Goal: Task Accomplishment & Management: Use online tool/utility

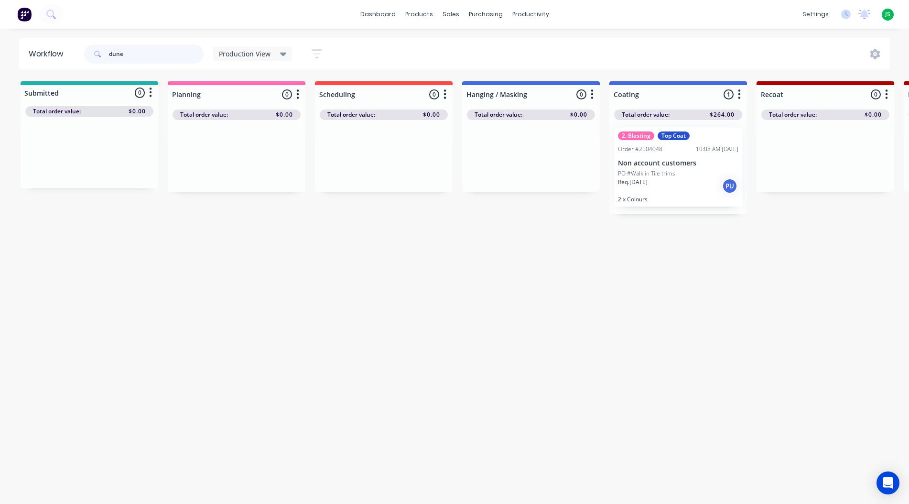
drag, startPoint x: 85, startPoint y: 56, endPoint x: -4, endPoint y: 50, distance: 88.7
click at [0, 50] on html "dashboard products sales purchasing productivity dashboard products Product Cat…" at bounding box center [454, 223] width 909 height 446
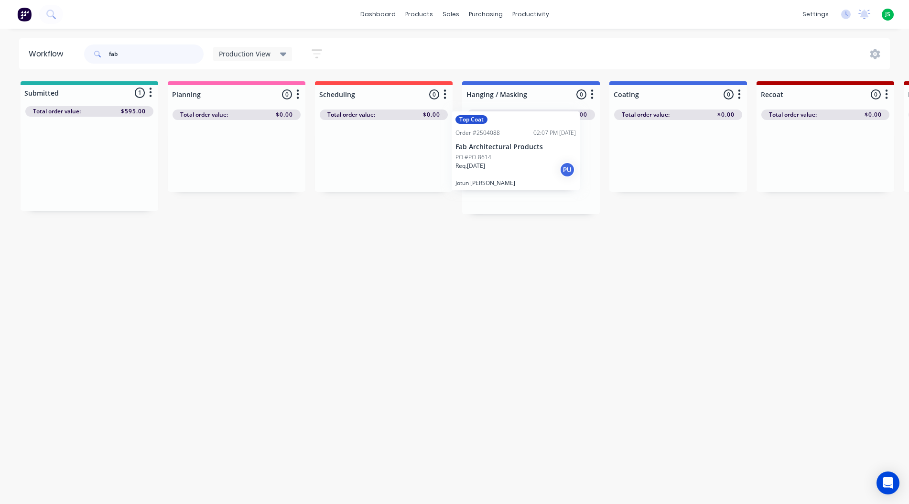
drag, startPoint x: 69, startPoint y: 189, endPoint x: 510, endPoint y: 177, distance: 440.4
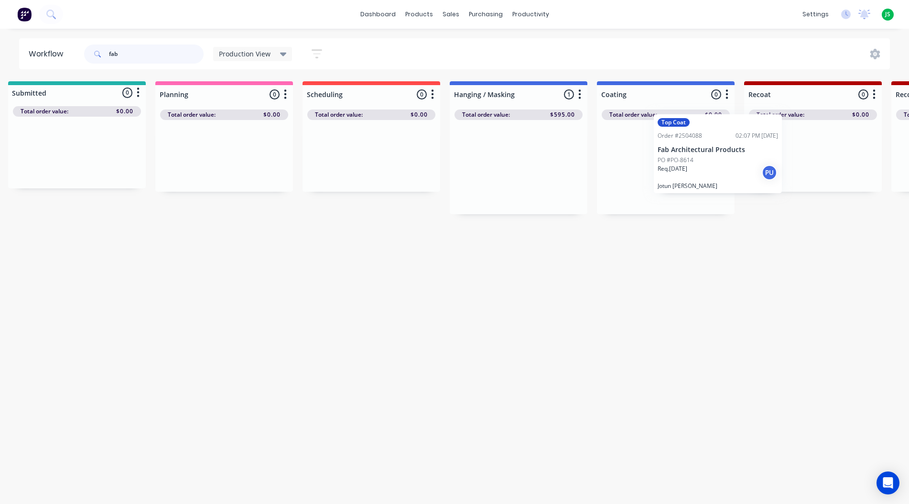
scroll to position [0, 17]
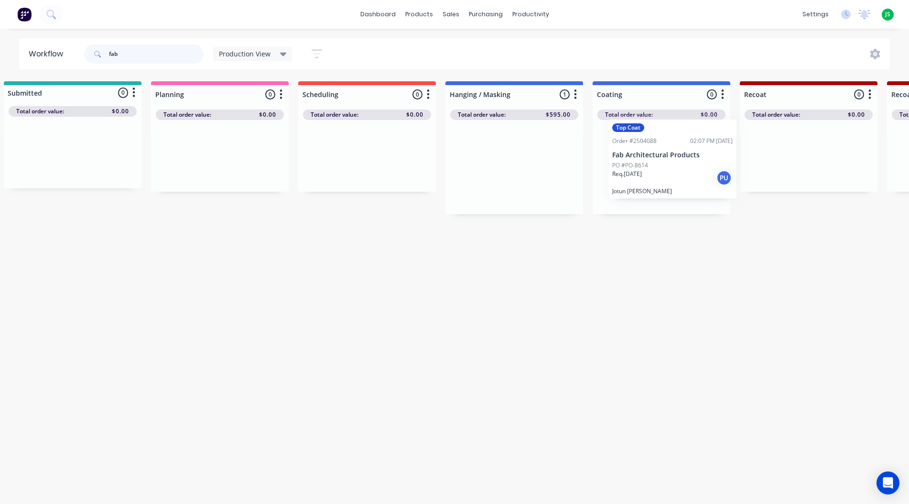
drag, startPoint x: 516, startPoint y: 181, endPoint x: 644, endPoint y: 171, distance: 128.5
type input "fab"
click at [392, 16] on link "dashboard" at bounding box center [378, 14] width 45 height 14
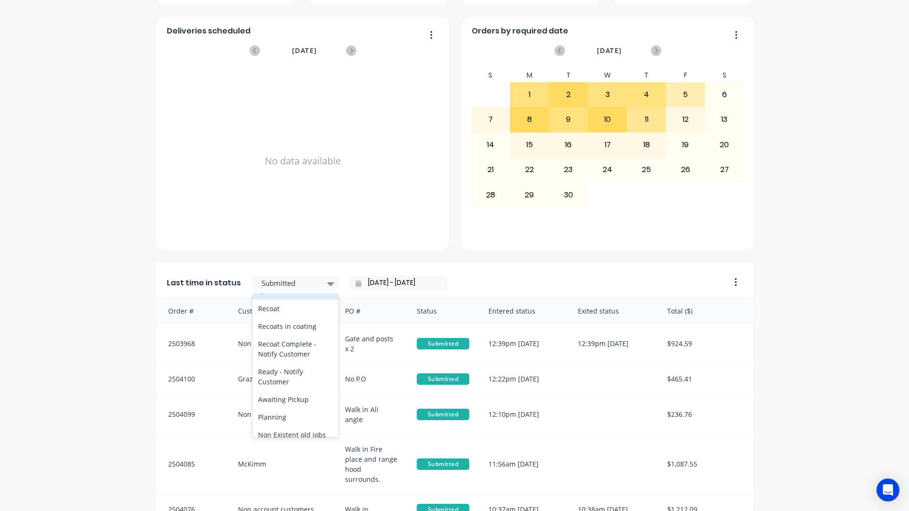
scroll to position [430, 0]
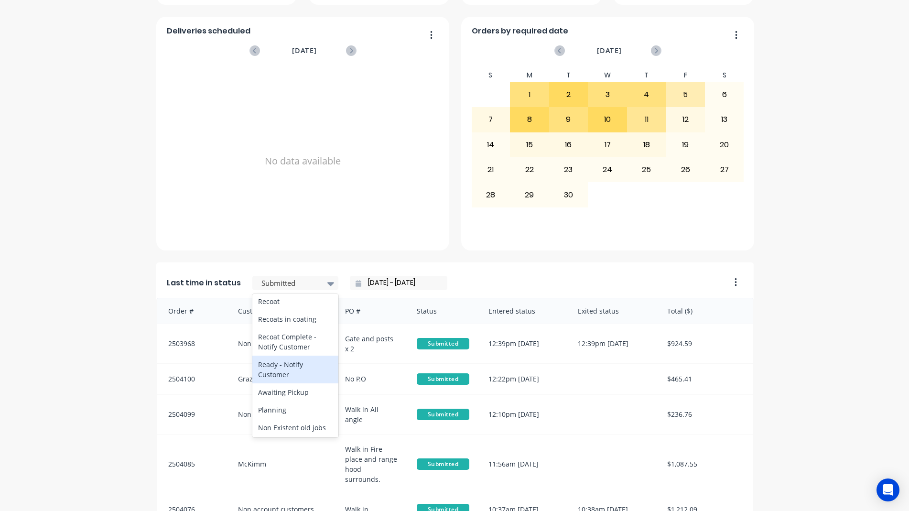
click at [292, 383] on div "Ready - Notify Customer" at bounding box center [295, 370] width 86 height 28
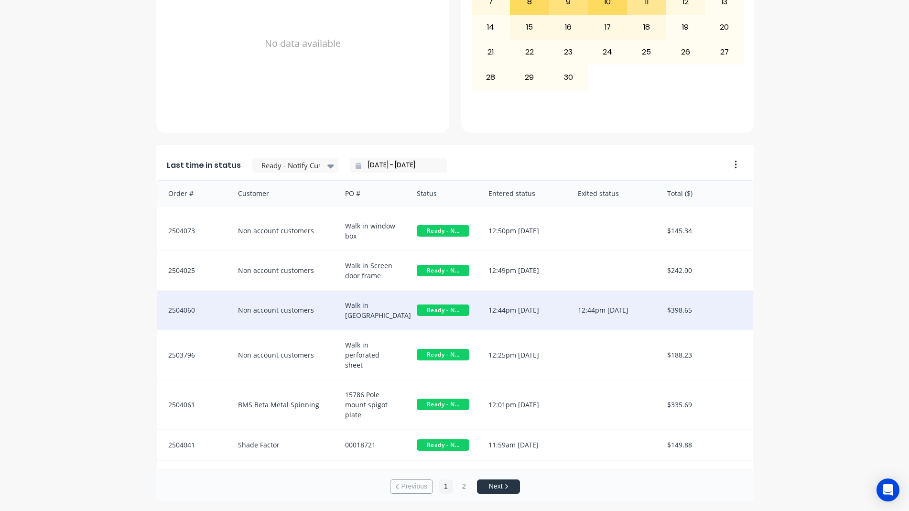
scroll to position [45, 0]
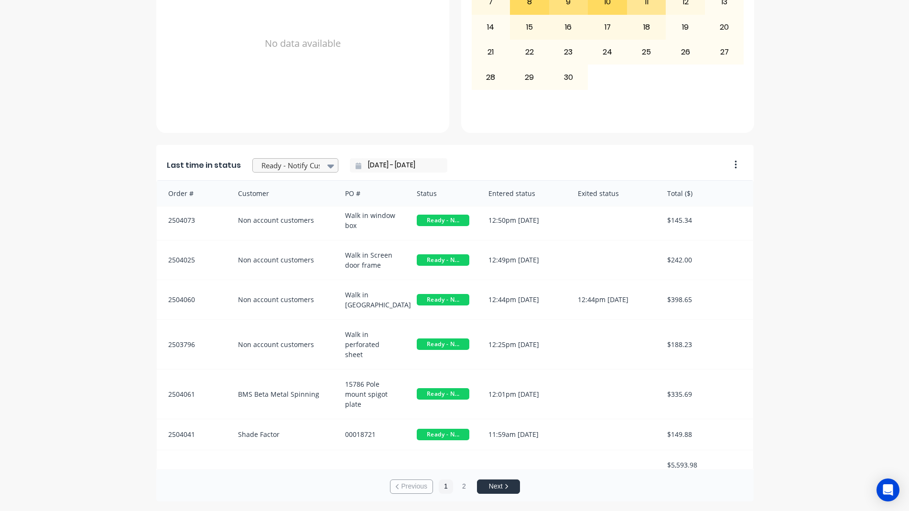
click at [306, 162] on div at bounding box center [291, 166] width 60 height 12
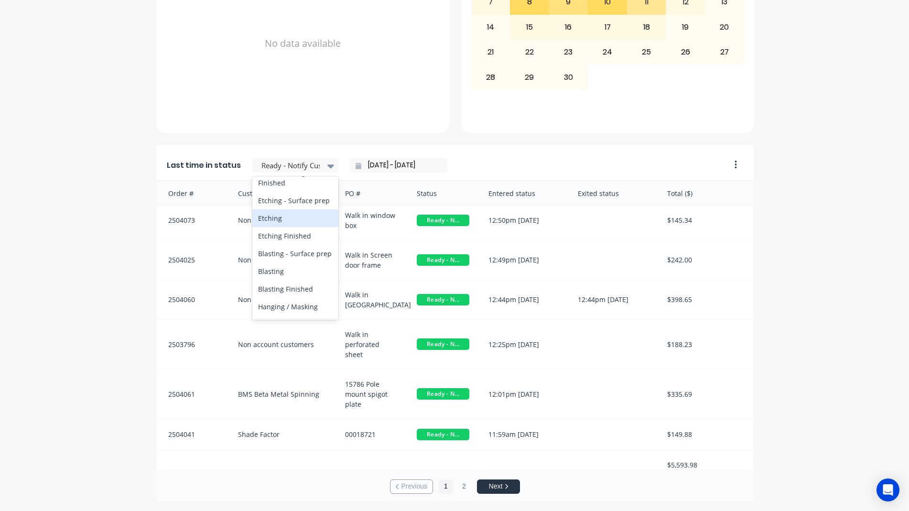
scroll to position [335, 0]
click at [289, 217] on div "Coating" at bounding box center [295, 209] width 86 height 18
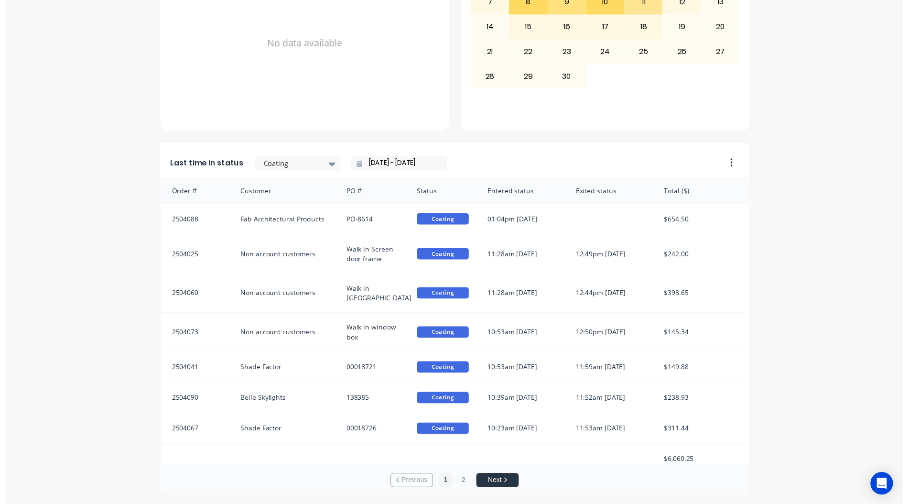
scroll to position [0, 0]
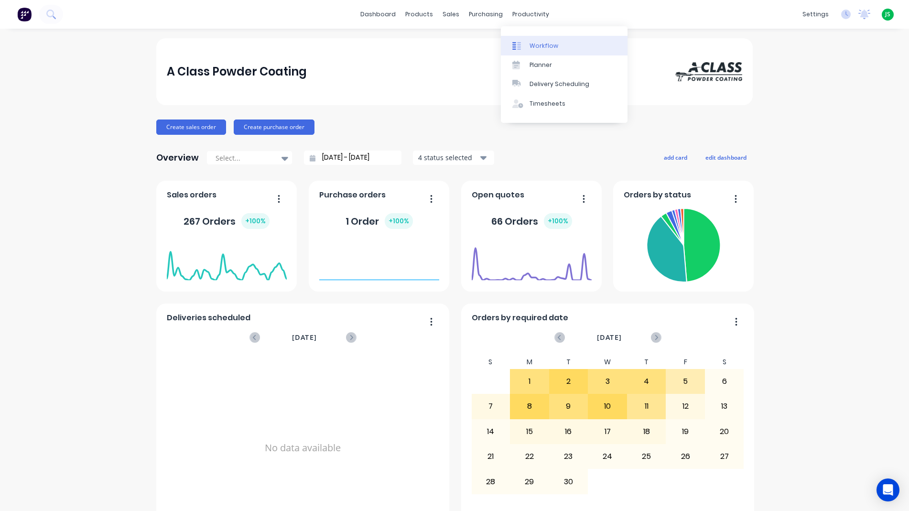
click at [540, 41] on link "Workflow" at bounding box center [564, 45] width 127 height 19
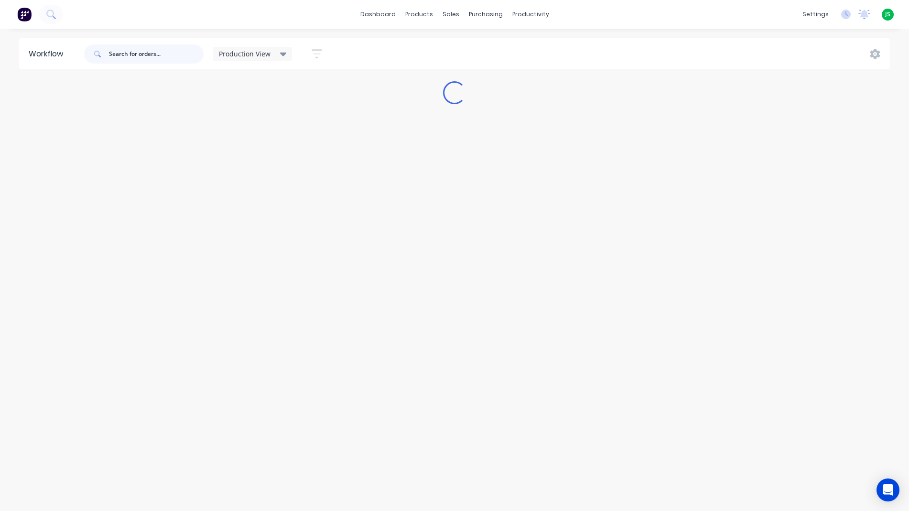
click at [137, 56] on input "text" at bounding box center [156, 53] width 95 height 19
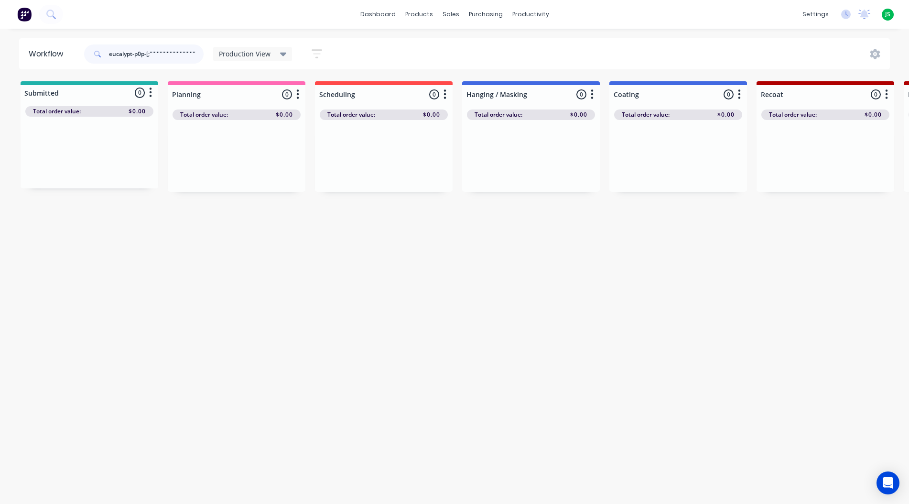
click at [191, 54] on input "eucalypt-p0p-[;''''''''''''''''''''''''''''''''''''''''''''''''''''''''''''''''…" at bounding box center [156, 53] width 95 height 19
drag, startPoint x: 103, startPoint y: 54, endPoint x: 76, endPoint y: 54, distance: 27.2
click at [71, 54] on header "Workflow eucalypt-p0p-[;'''''''''''''''''''''''''''''''''''''''''''''''''''''''…" at bounding box center [454, 53] width 871 height 31
drag, startPoint x: 186, startPoint y: 46, endPoint x: 64, endPoint y: 52, distance: 122.5
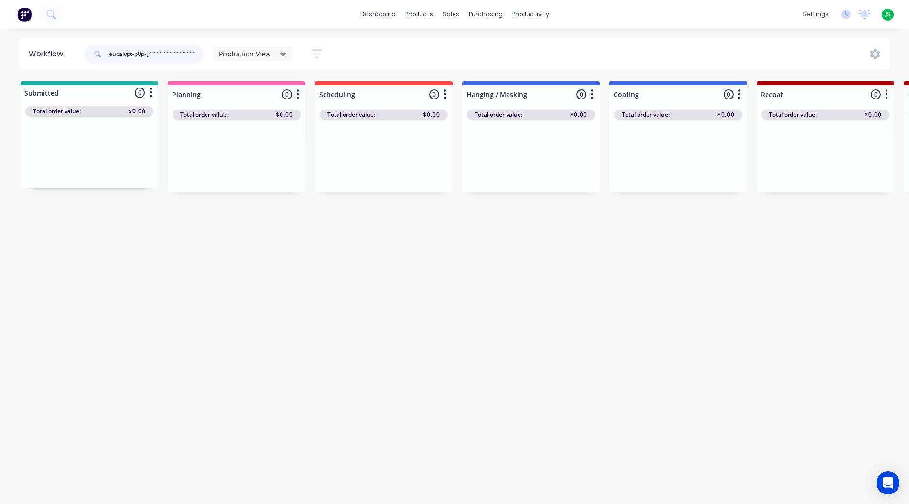
click at [58, 53] on header "Workflow eucalypt-p0p-[;'''''''''''''''''''''''''''''''''''''''''''''''''''''''…" at bounding box center [454, 53] width 871 height 31
drag, startPoint x: 196, startPoint y: 51, endPoint x: 35, endPoint y: 48, distance: 160.6
click at [35, 49] on header "Workflow ''''''''''''''''''''''''''''''''''''''''''''''''''''''''''''''''''''''…" at bounding box center [454, 53] width 871 height 31
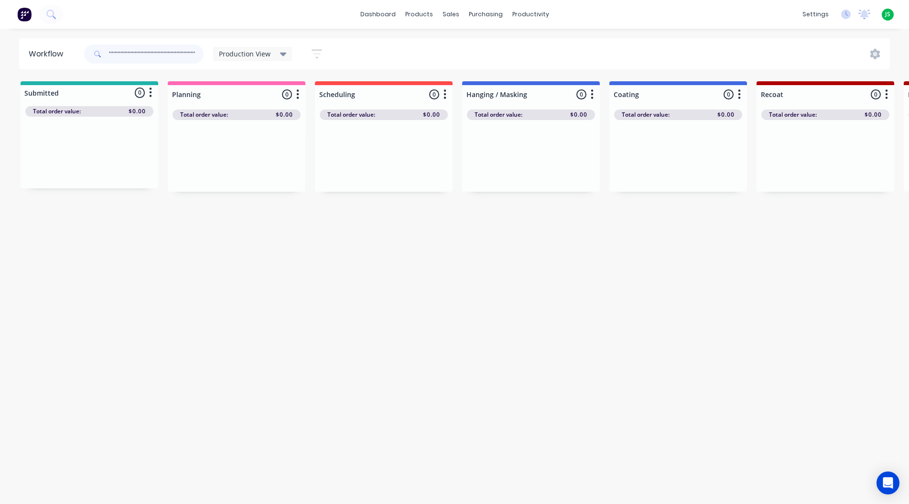
drag, startPoint x: 188, startPoint y: 45, endPoint x: 46, endPoint y: 57, distance: 142.5
click at [46, 57] on header "Workflow ''''''''''''''''''''''''''''''''''''''''''''''''''''''''''''''''''''''…" at bounding box center [454, 53] width 871 height 31
type input "'''''''''''''''''''''''''''''''''''''''''''''''''''''''''''''''''''''''''''''''…"
drag, startPoint x: 193, startPoint y: 52, endPoint x: 80, endPoint y: 49, distance: 112.4
click at [78, 53] on header "Workflow ''''''''''''''''''''''''''''''''''''''''''''''''''''''''''''''''''''''…" at bounding box center [454, 53] width 871 height 31
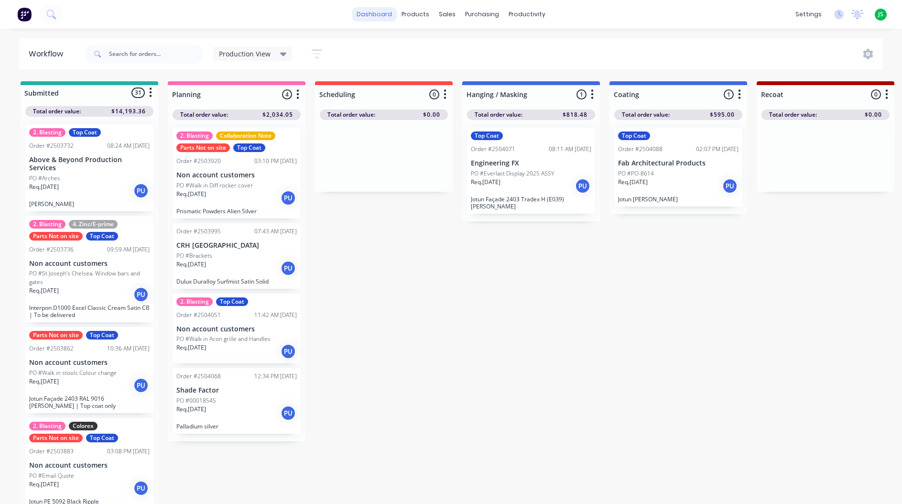
click at [377, 18] on link "dashboard" at bounding box center [374, 14] width 45 height 14
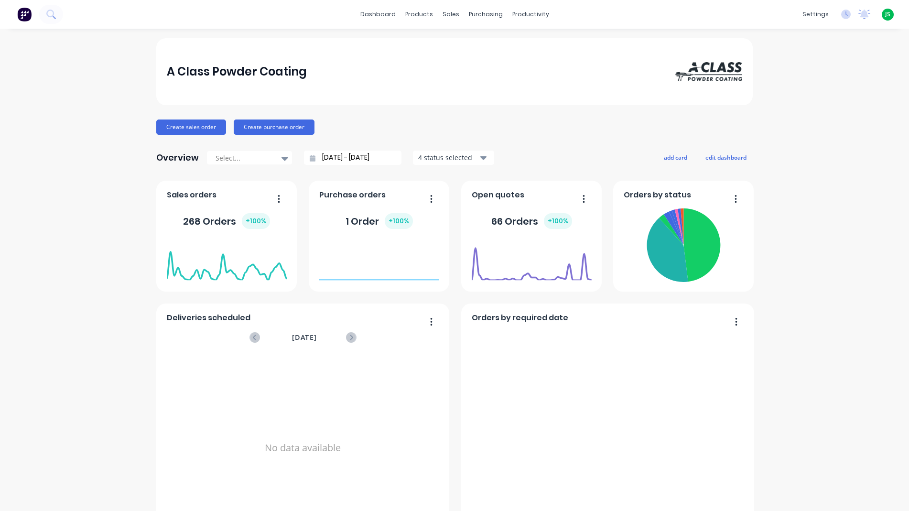
scroll to position [404, 0]
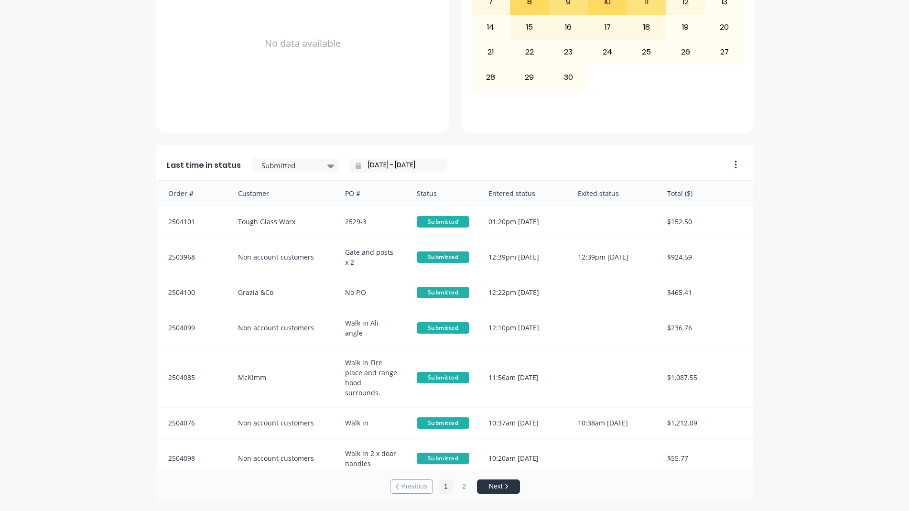
click at [380, 159] on input "[DATE] - [DATE]" at bounding box center [402, 165] width 82 height 14
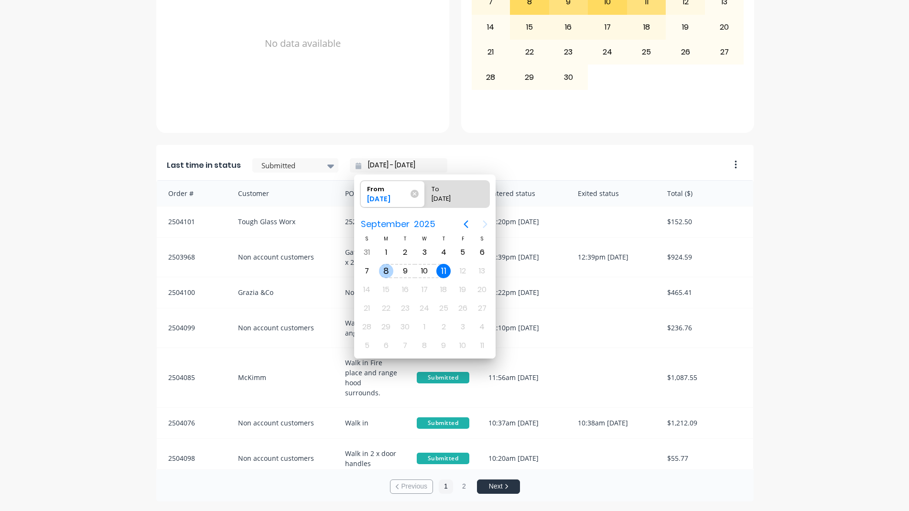
click at [383, 274] on div "8" at bounding box center [386, 271] width 14 height 14
type input "08/09/25 - 11/09/25"
radio input "false"
radio input "true"
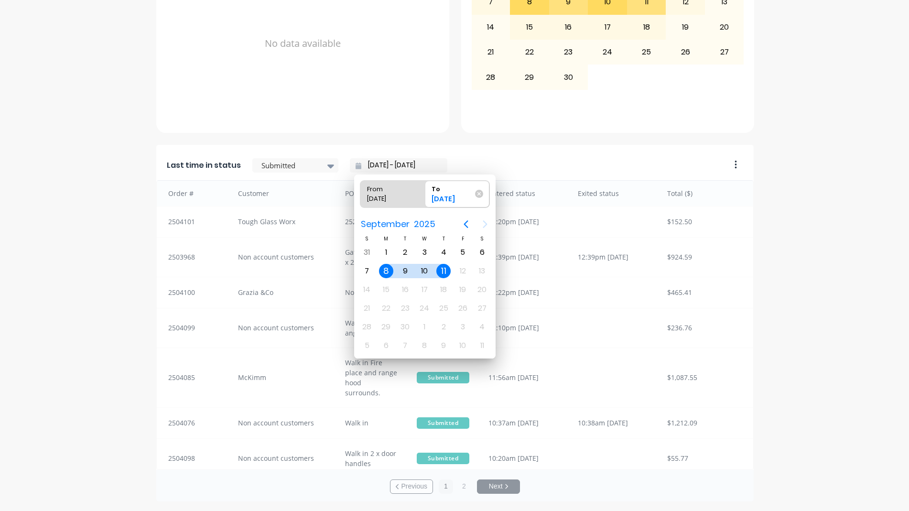
click at [447, 271] on div "11" at bounding box center [443, 271] width 14 height 14
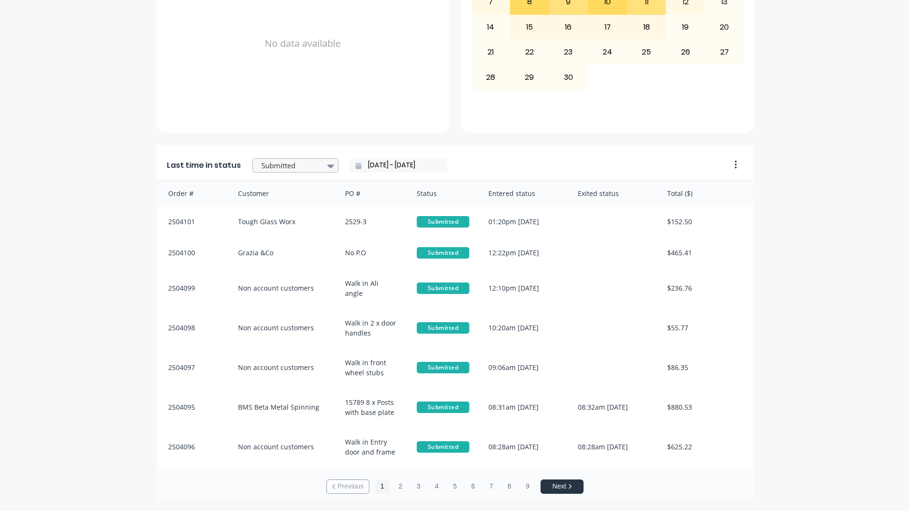
click at [327, 170] on icon at bounding box center [330, 166] width 7 height 11
click at [289, 265] on div "Coating" at bounding box center [295, 257] width 86 height 18
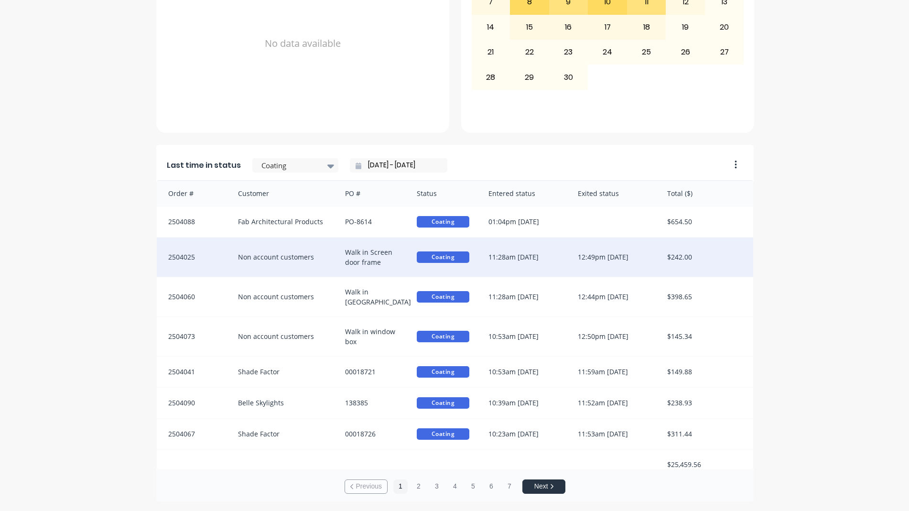
scroll to position [10, 0]
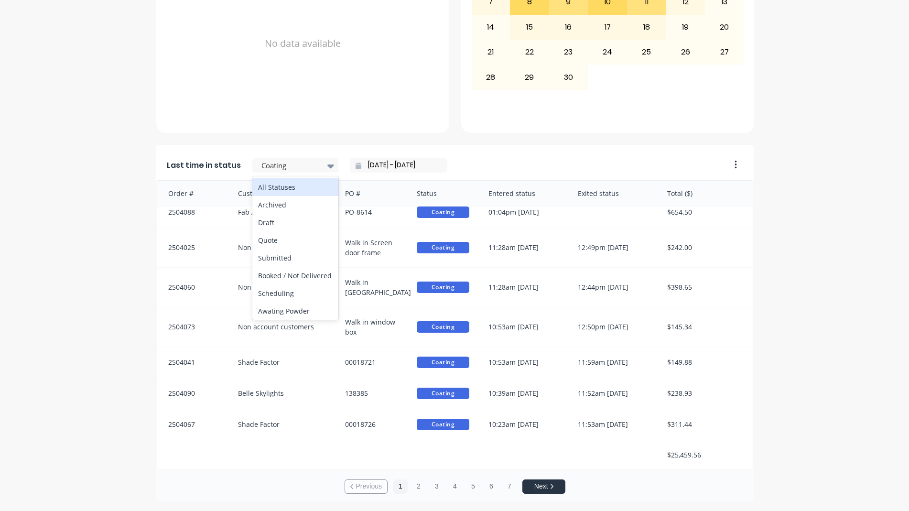
drag, startPoint x: 309, startPoint y: 161, endPoint x: 299, endPoint y: 213, distance: 52.7
click at [309, 162] on div at bounding box center [291, 166] width 60 height 12
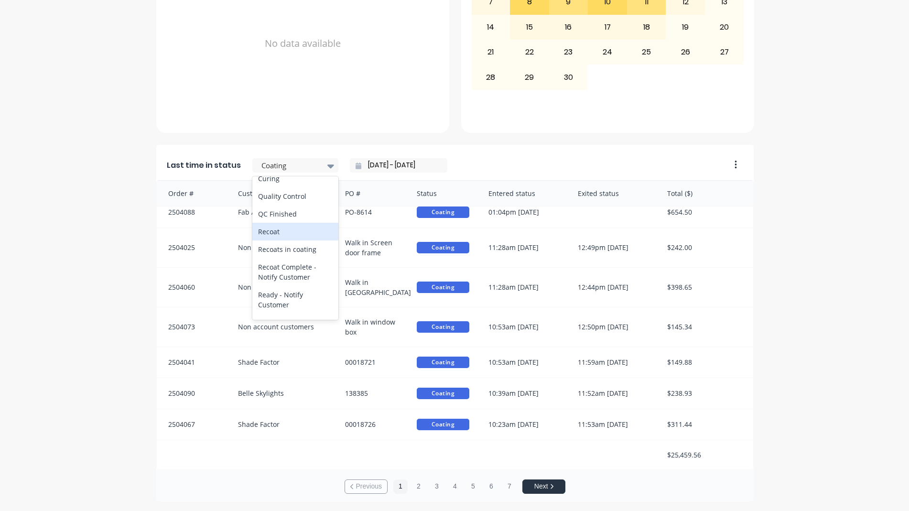
scroll to position [497, 0]
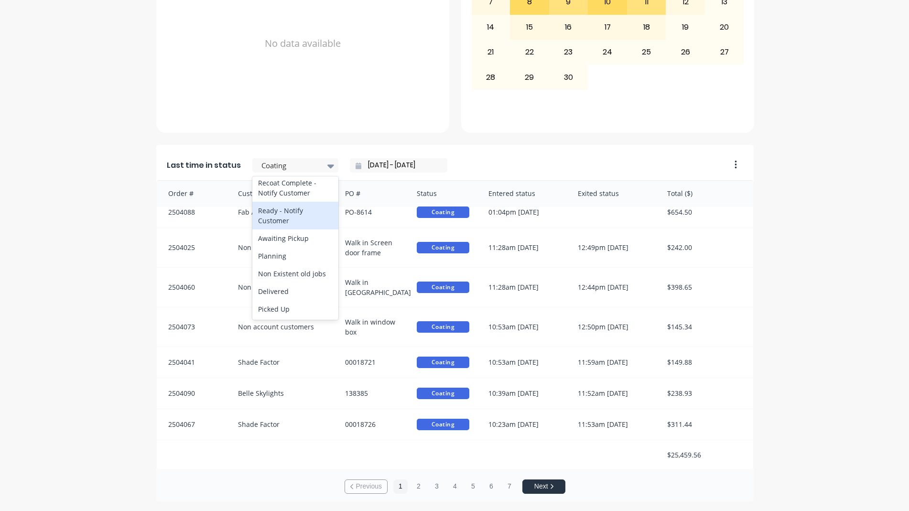
click at [301, 214] on div "Ready - Notify Customer" at bounding box center [295, 216] width 86 height 28
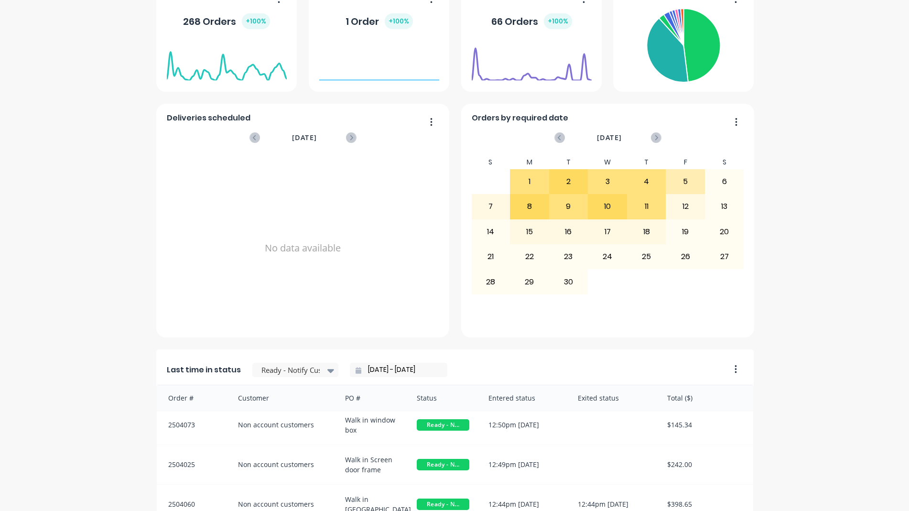
scroll to position [0, 0]
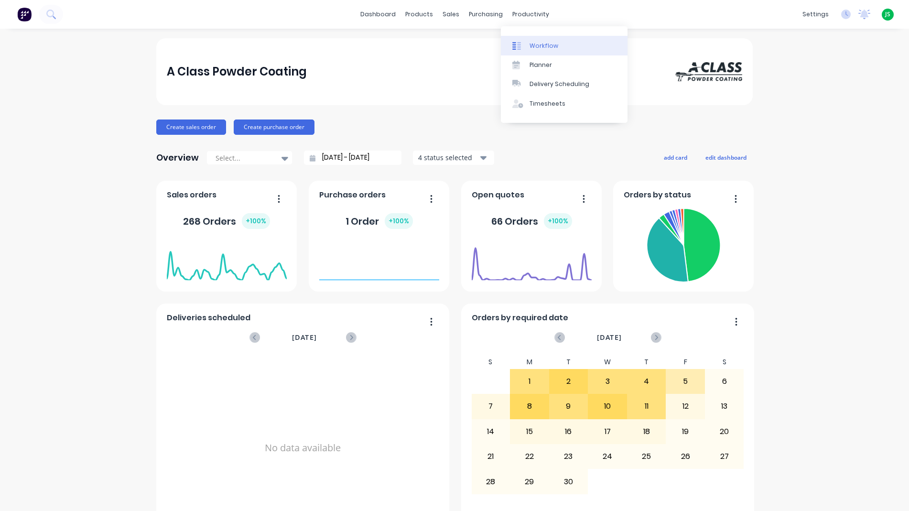
click at [526, 47] on div at bounding box center [519, 46] width 14 height 9
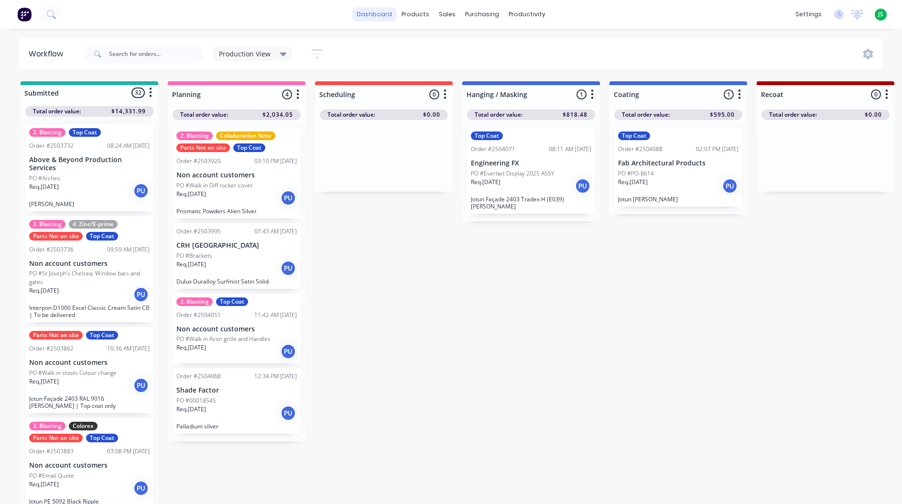
click at [372, 17] on link "dashboard" at bounding box center [374, 14] width 45 height 14
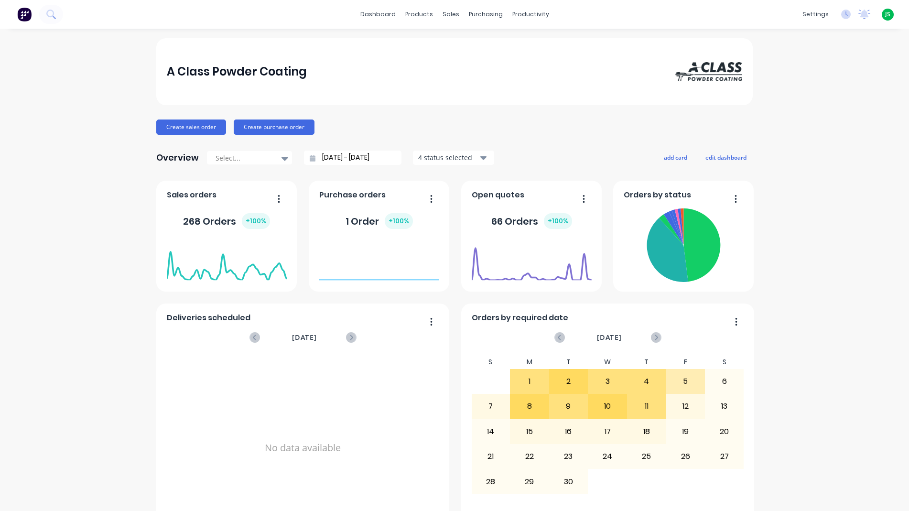
scroll to position [382, 0]
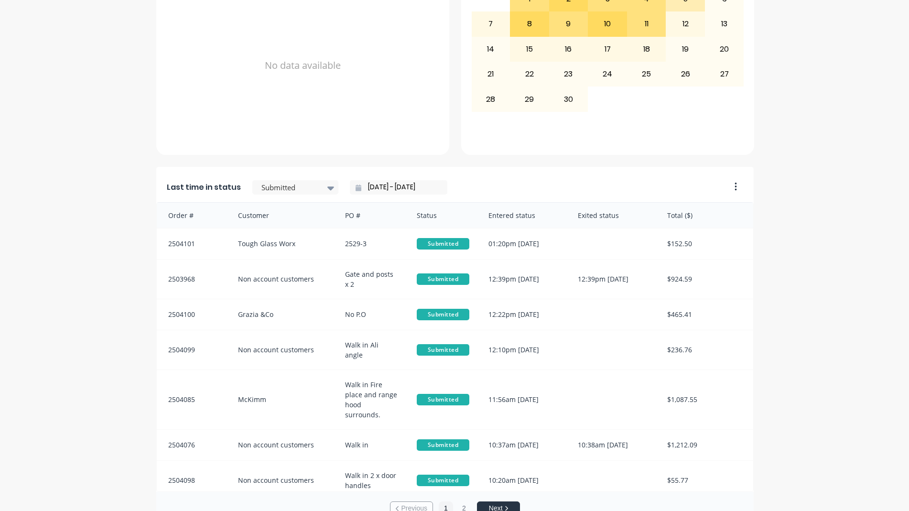
click at [376, 186] on input "[DATE] - [DATE]" at bounding box center [402, 187] width 82 height 14
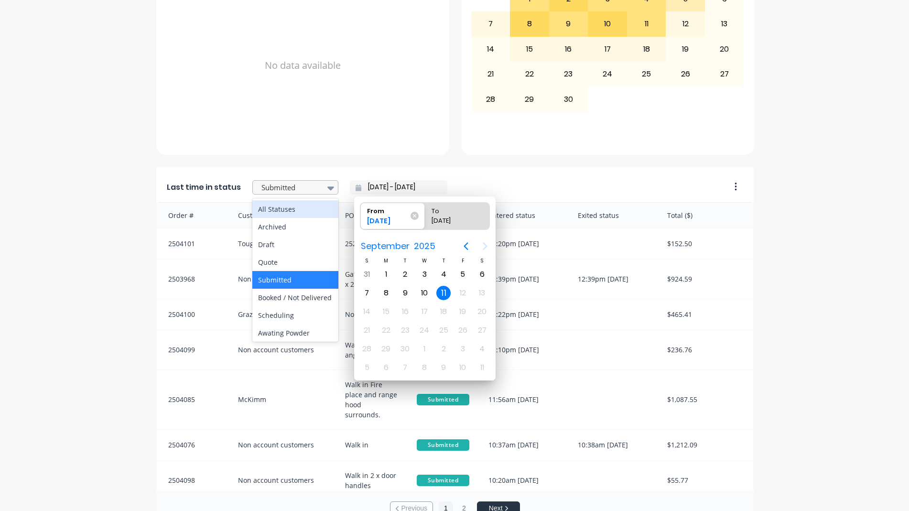
click at [311, 189] on div at bounding box center [291, 188] width 60 height 12
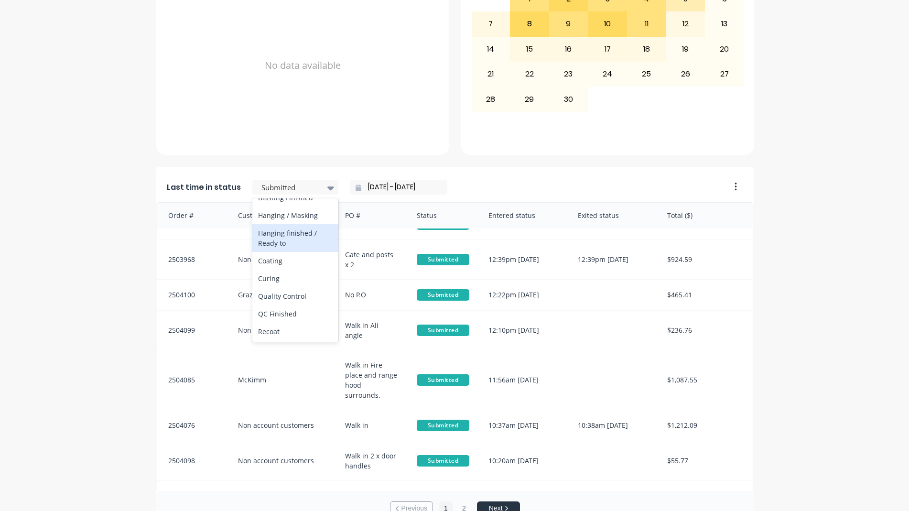
scroll to position [335, 0]
click at [285, 239] on div "Coating" at bounding box center [295, 231] width 86 height 18
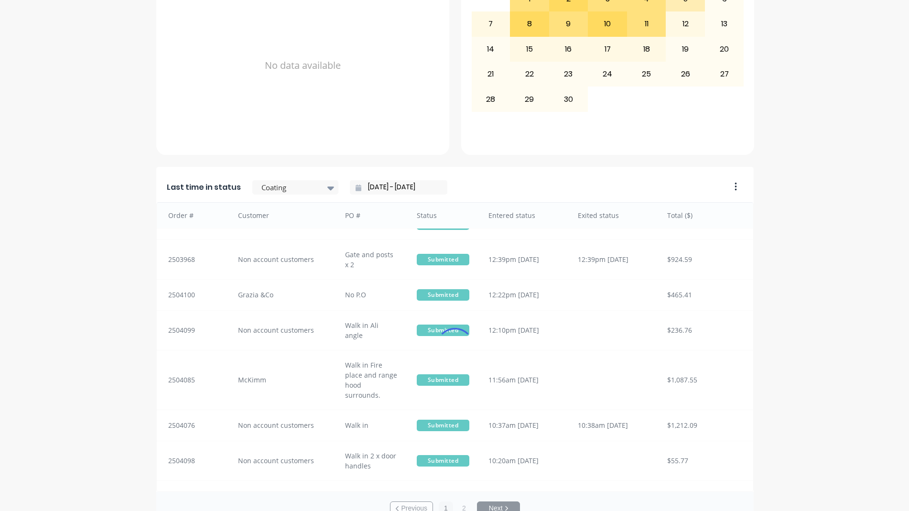
scroll to position [10, 0]
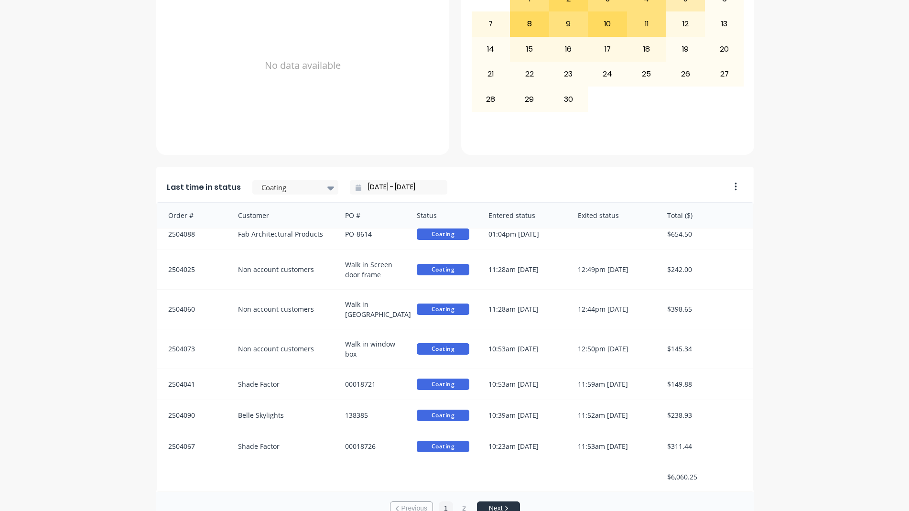
click at [389, 185] on input "[DATE] - [DATE]" at bounding box center [402, 187] width 82 height 14
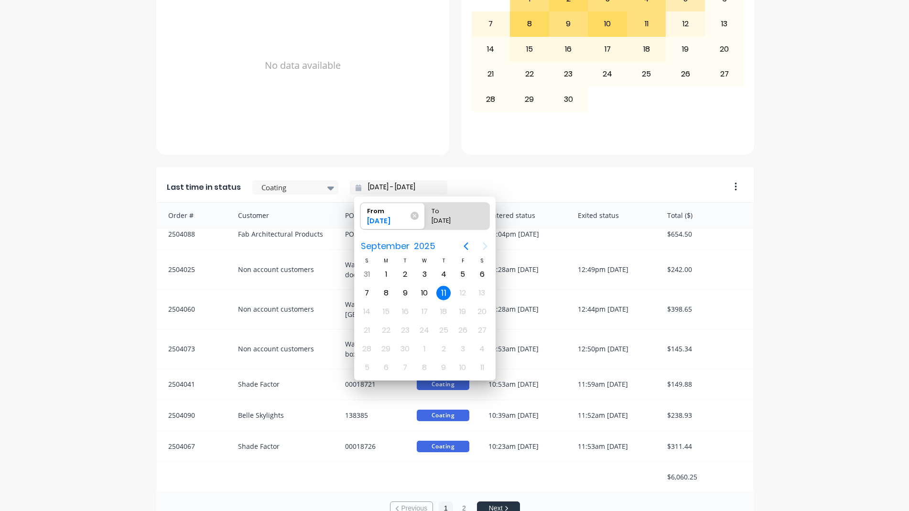
click at [79, 309] on div "A Class Powder Coating Create sales order Create purchase order Overview Select…" at bounding box center [454, 90] width 909 height 868
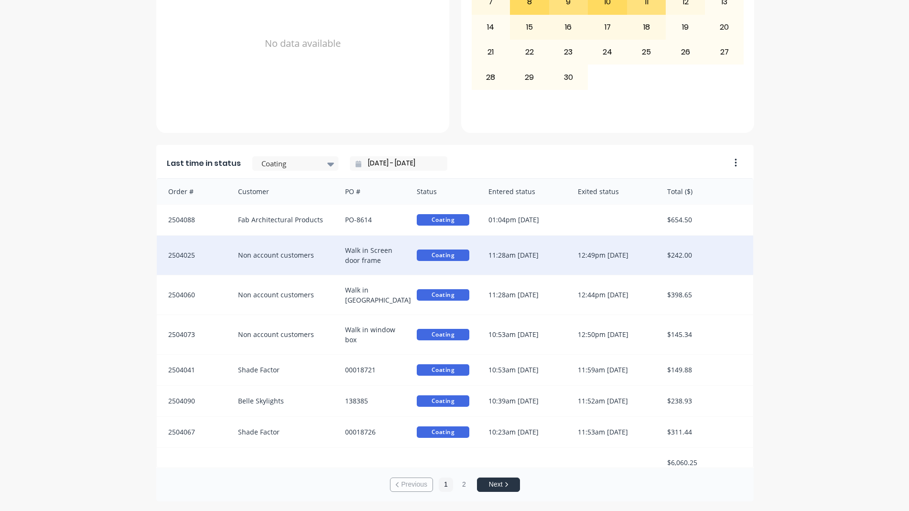
scroll to position [0, 0]
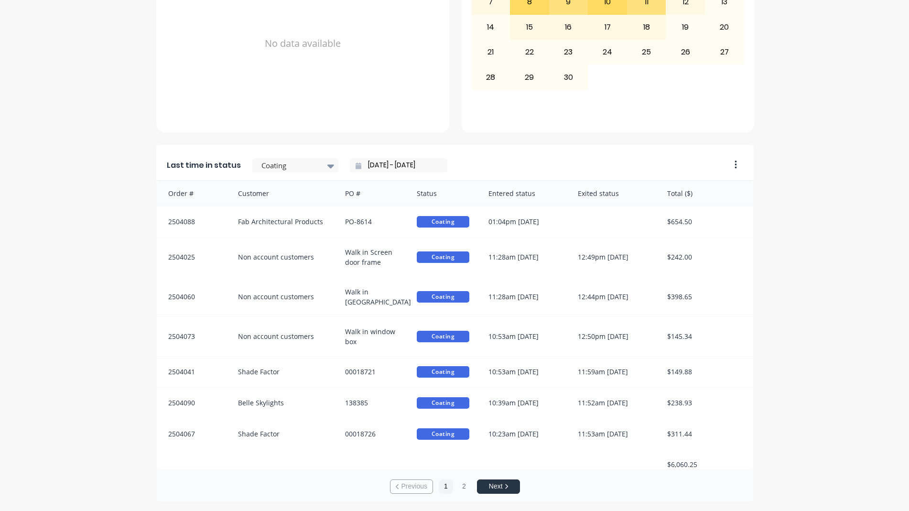
click at [495, 483] on button "Next" at bounding box center [498, 486] width 43 height 14
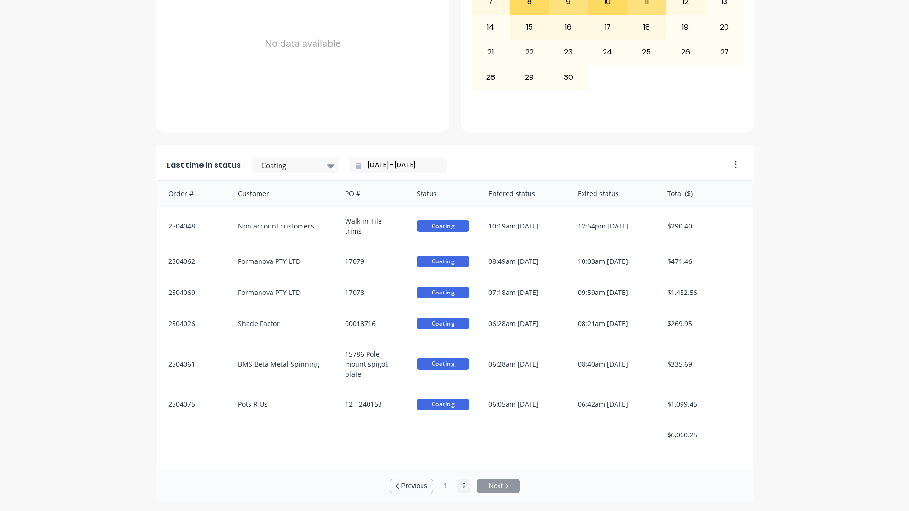
click at [422, 486] on button "Previous" at bounding box center [411, 486] width 43 height 14
